Goal: Check status

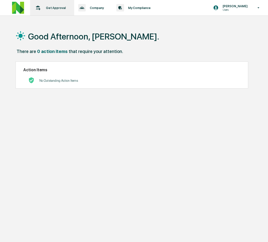
click at [47, 6] on p "Get Approval" at bounding box center [55, 8] width 26 height 4
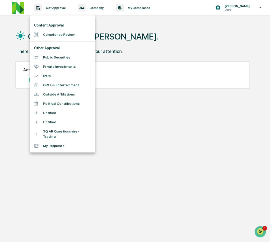
click at [54, 32] on li "Compliance Review" at bounding box center [62, 34] width 65 height 9
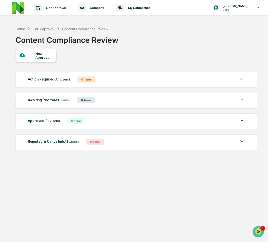
click at [120, 101] on div "Awaiting Review (All Users) 6 Items" at bounding box center [136, 100] width 217 height 7
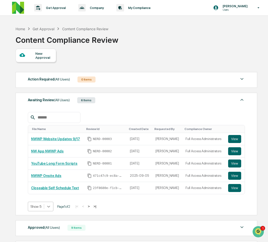
scroll to position [18, 0]
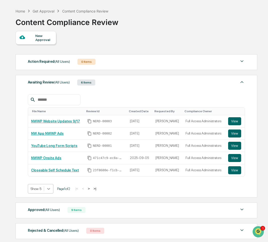
click at [48, 208] on body "Get Approval Content & Transactions Company Policies & Documents My Compliance …" at bounding box center [134, 124] width 268 height 284
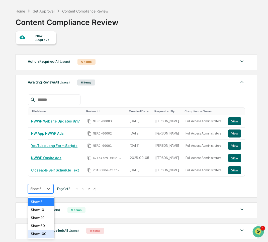
click at [43, 232] on div "Show 100" at bounding box center [41, 234] width 27 height 8
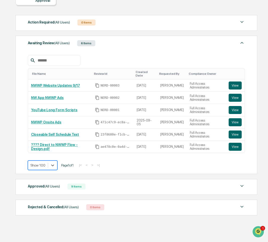
scroll to position [60, 0]
